Goal: Task Accomplishment & Management: Use online tool/utility

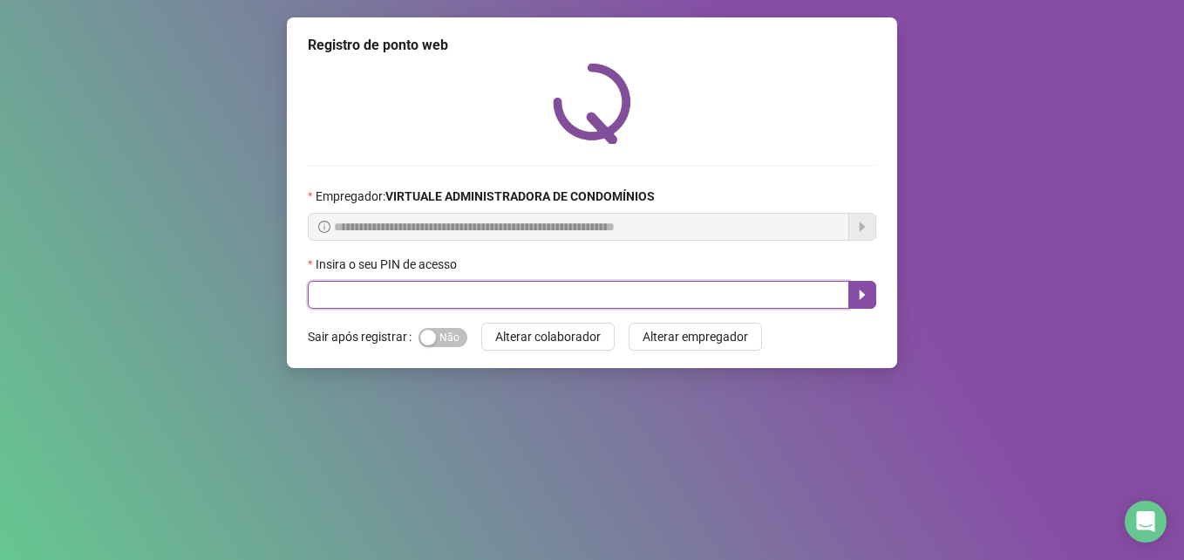
click at [595, 281] on input "text" at bounding box center [578, 295] width 541 height 28
type input "*****"
click at [861, 289] on icon "caret-right" at bounding box center [862, 295] width 14 height 14
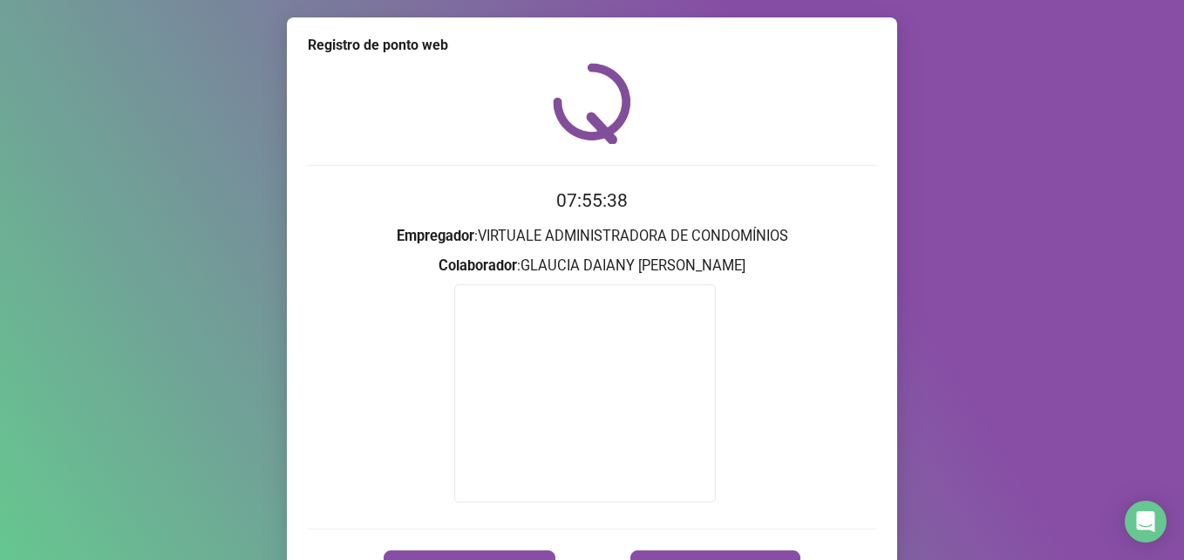
scroll to position [102, 0]
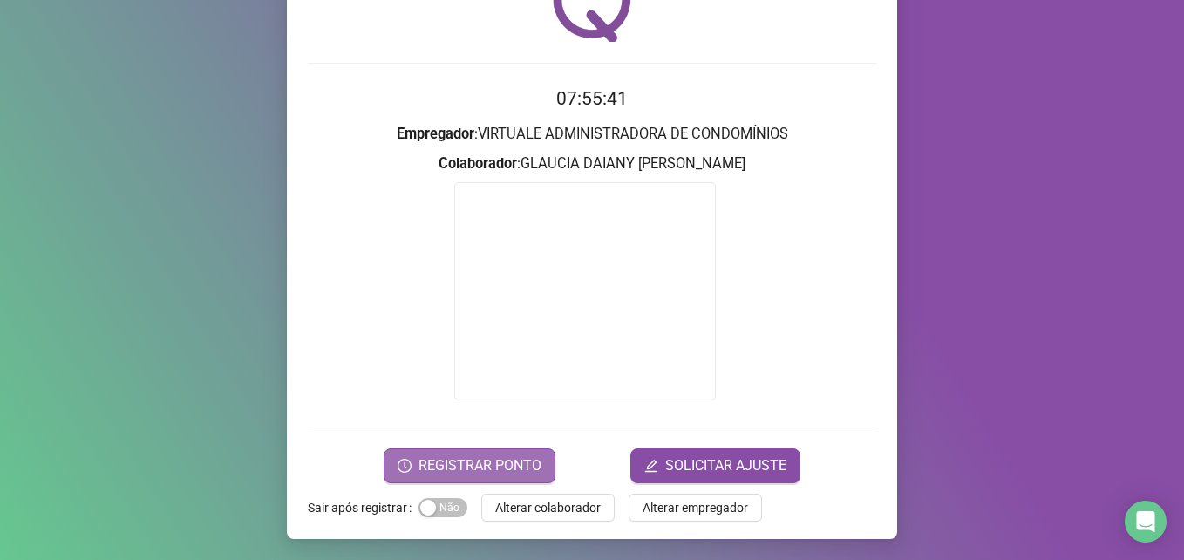
click at [489, 457] on span "REGISTRAR PONTO" at bounding box center [479, 465] width 123 height 21
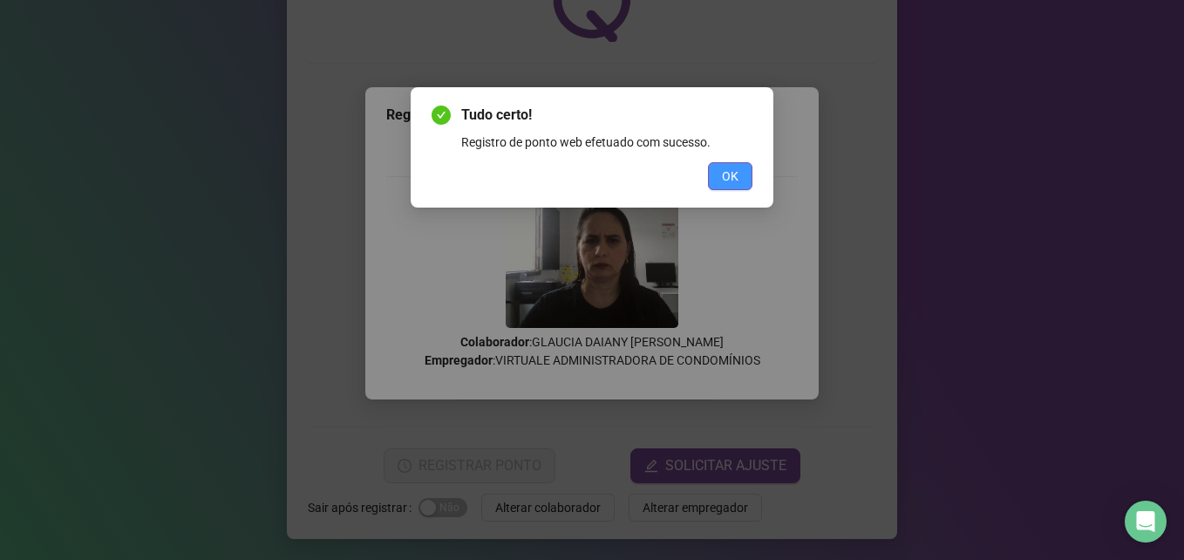
click at [725, 174] on span "OK" at bounding box center [730, 176] width 17 height 19
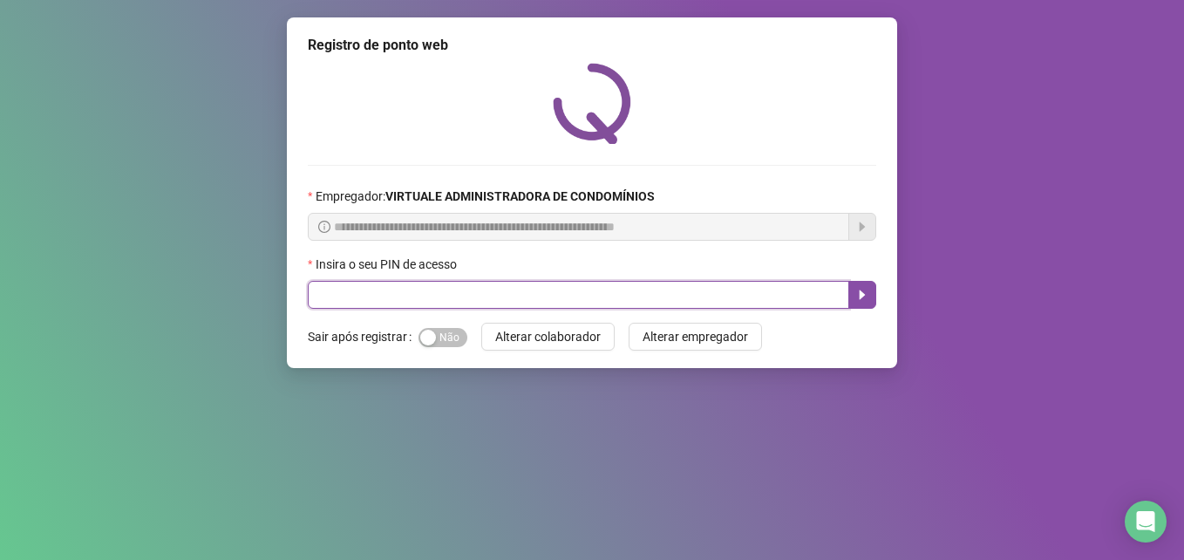
click at [527, 294] on input "text" at bounding box center [578, 295] width 541 height 28
type input "*****"
click at [873, 295] on button "button" at bounding box center [862, 295] width 28 height 28
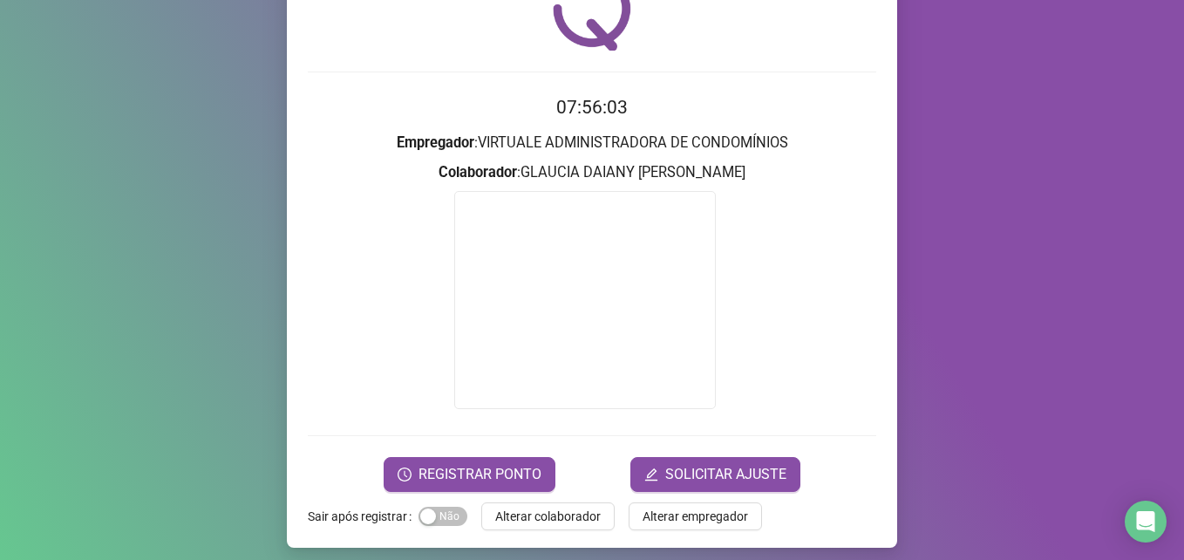
scroll to position [102, 0]
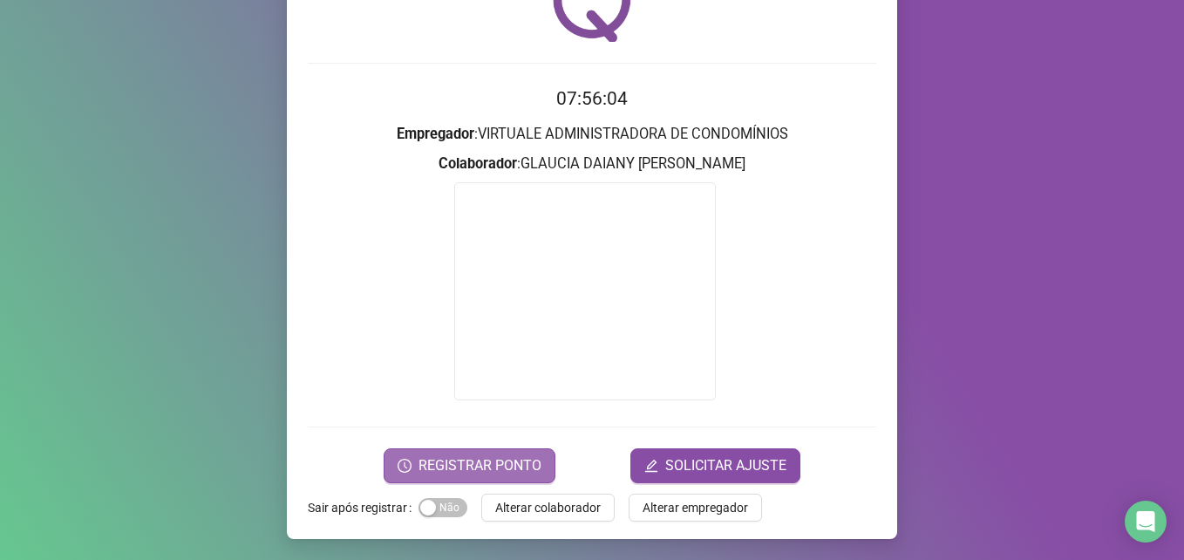
click at [491, 466] on span "REGISTRAR PONTO" at bounding box center [479, 465] width 123 height 21
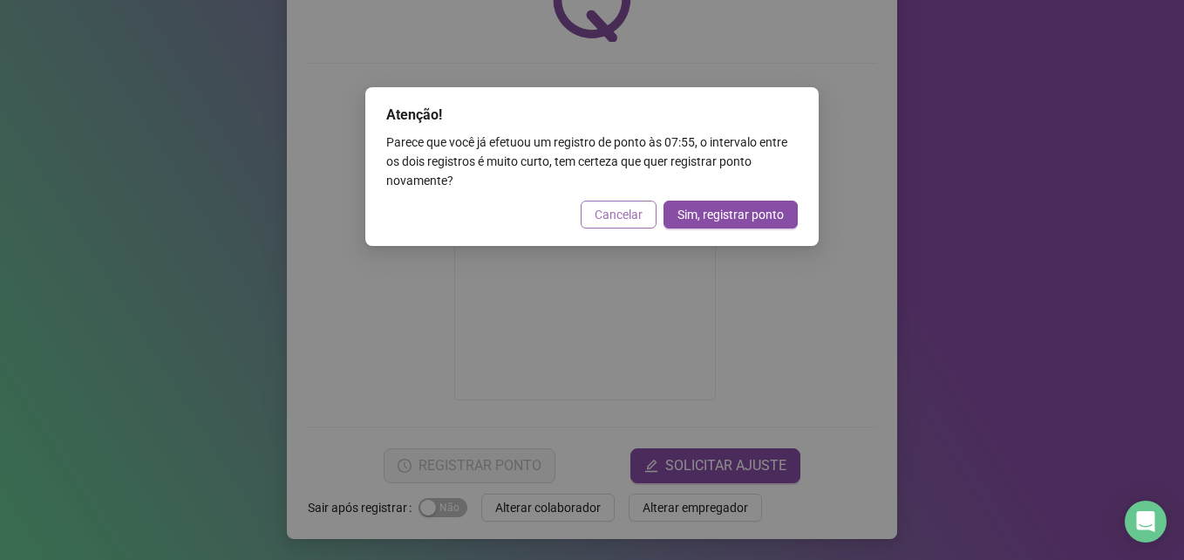
click at [608, 214] on span "Cancelar" at bounding box center [619, 214] width 48 height 19
